Goal: Task Accomplishment & Management: Manage account settings

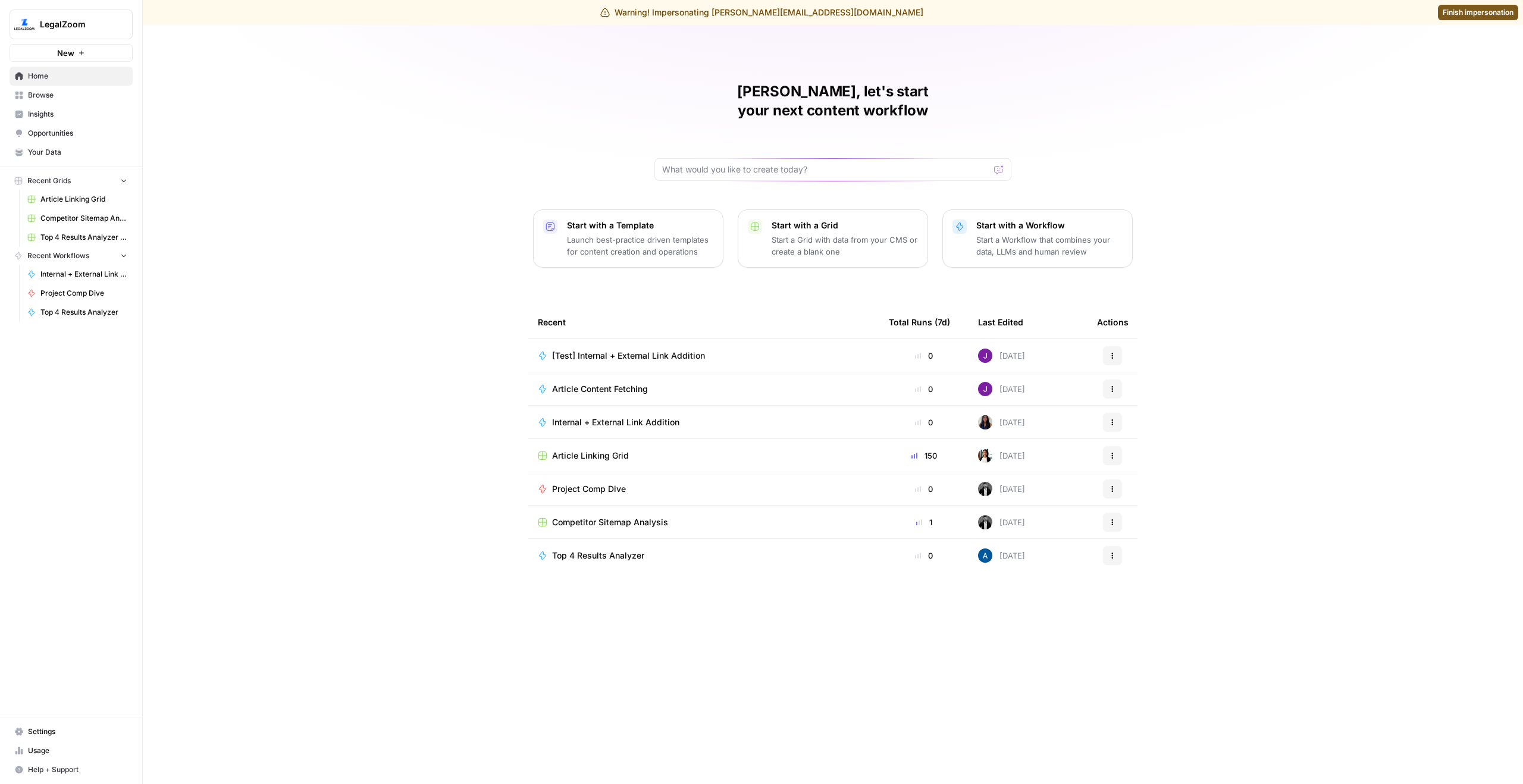
click at [69, 725] on link "Settings" at bounding box center [71, 732] width 123 height 19
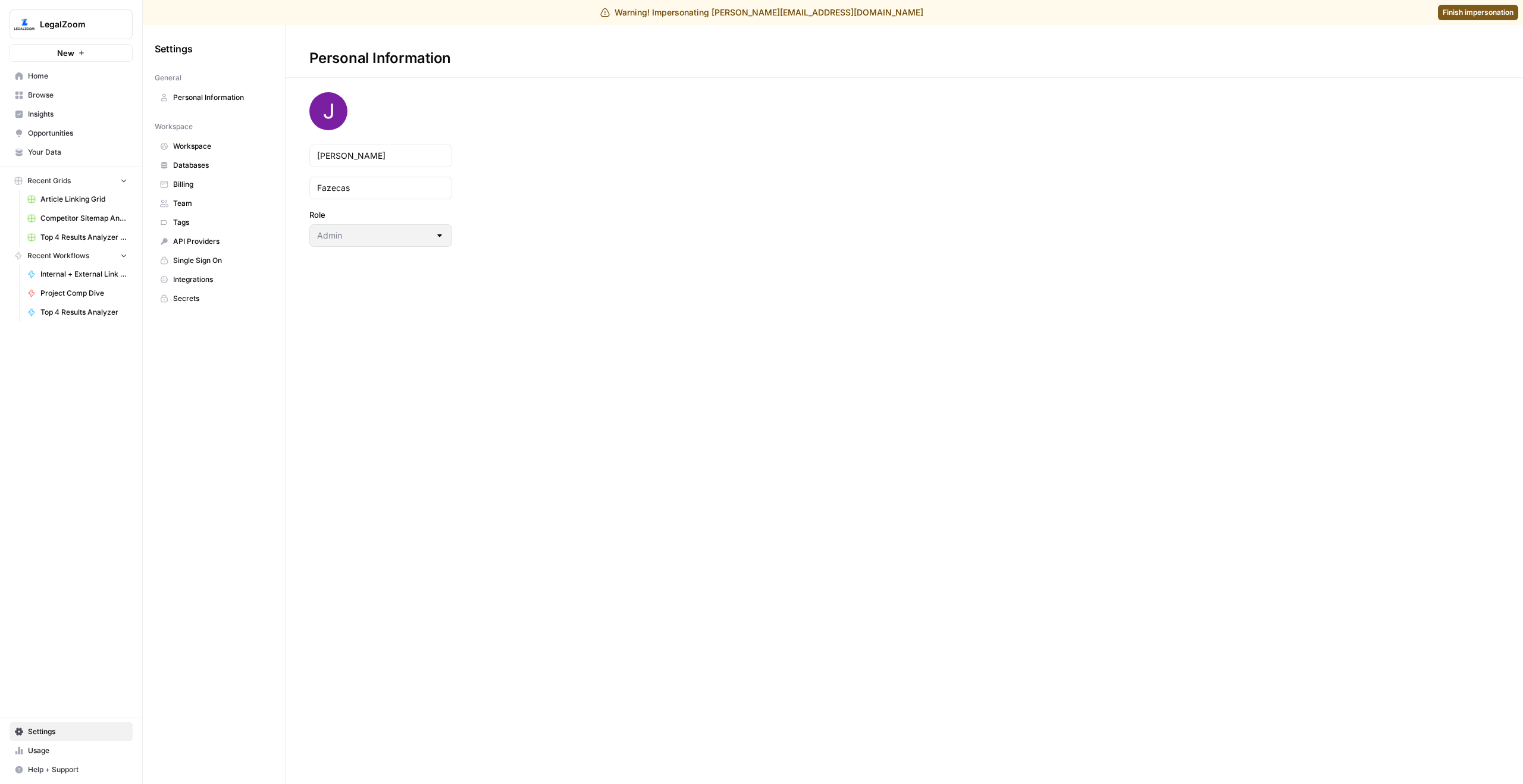
click at [211, 198] on span "Team" at bounding box center [220, 203] width 95 height 11
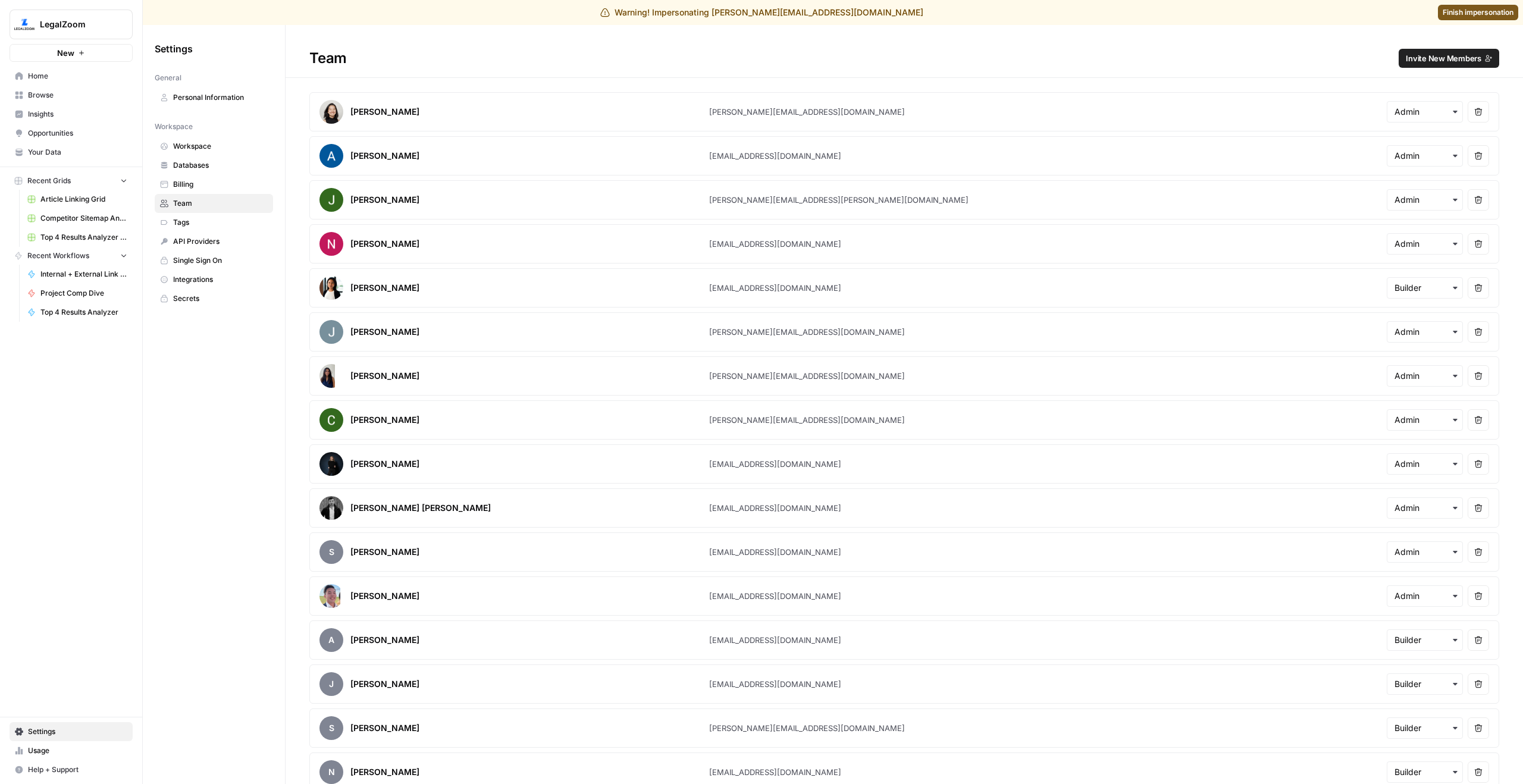
click at [1435, 51] on button "Invite New Members" at bounding box center [1449, 58] width 101 height 19
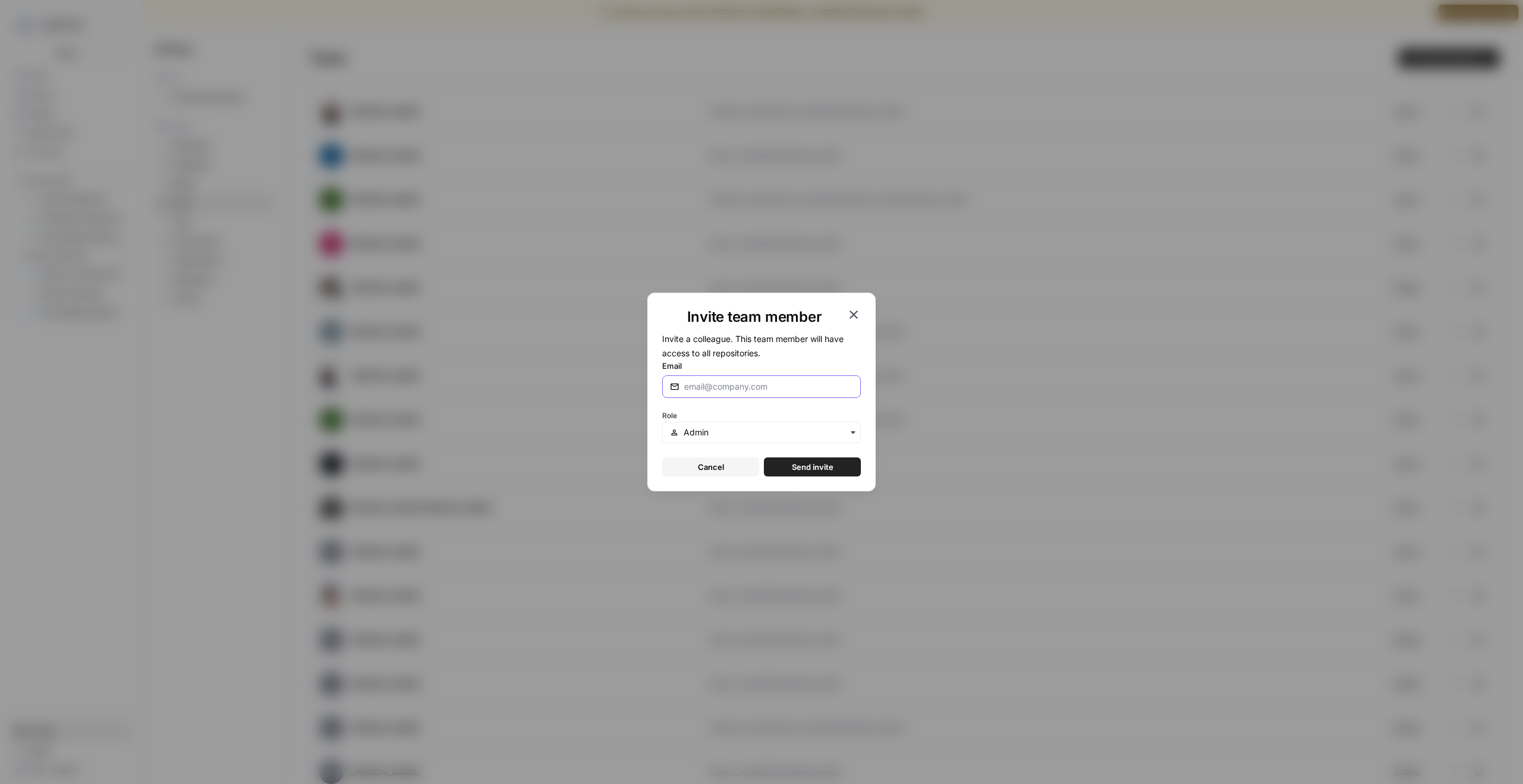
click at [762, 384] on input "Email" at bounding box center [769, 386] width 169 height 12
type input "[PERSON_NAME][EMAIL_ADDRESS][DOMAIN_NAME]"
click at [813, 473] on button "Send invite" at bounding box center [812, 467] width 97 height 19
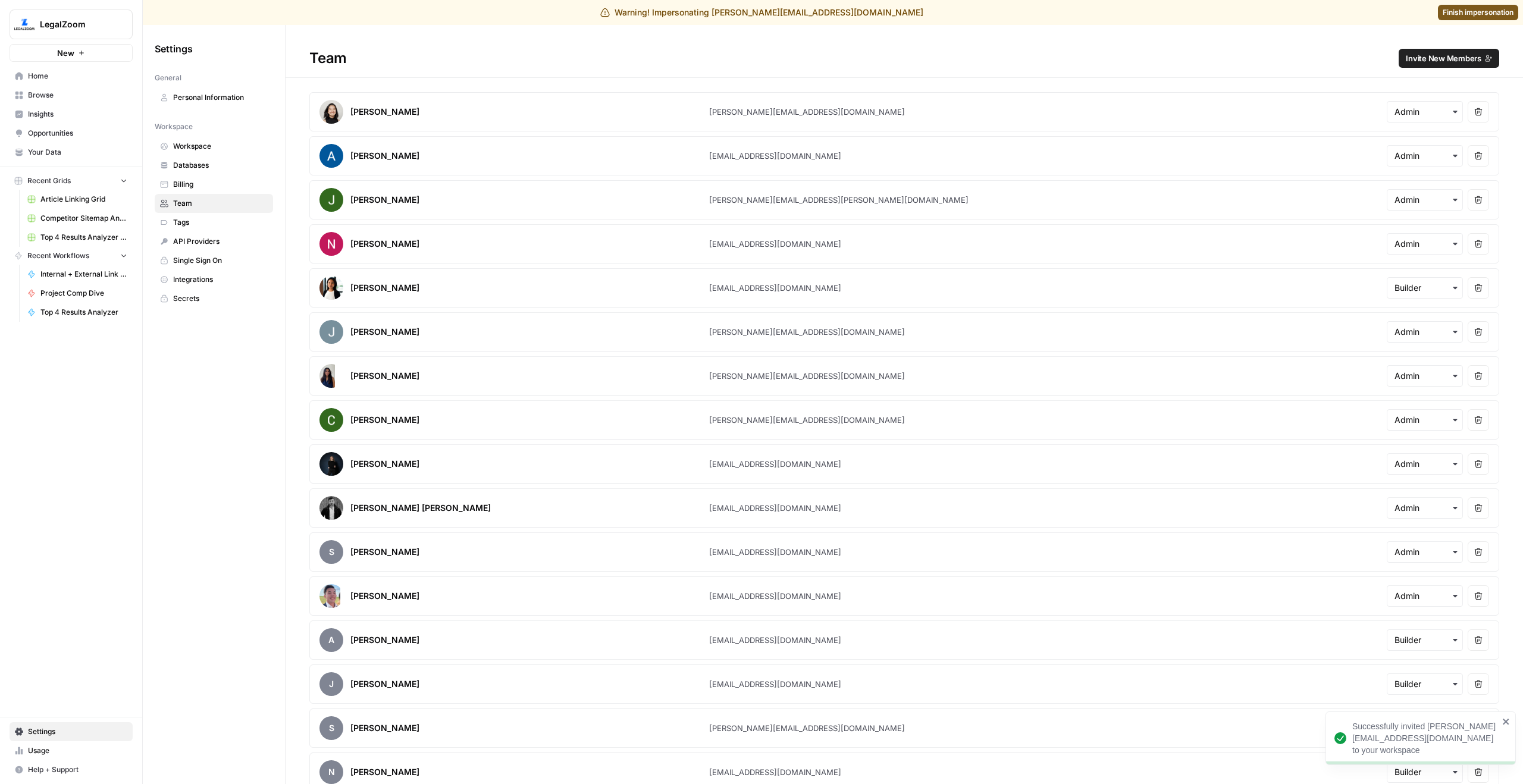
click at [1494, 16] on span "Finish impersonation" at bounding box center [1478, 12] width 71 height 11
